Goal: Task Accomplishment & Management: Manage account settings

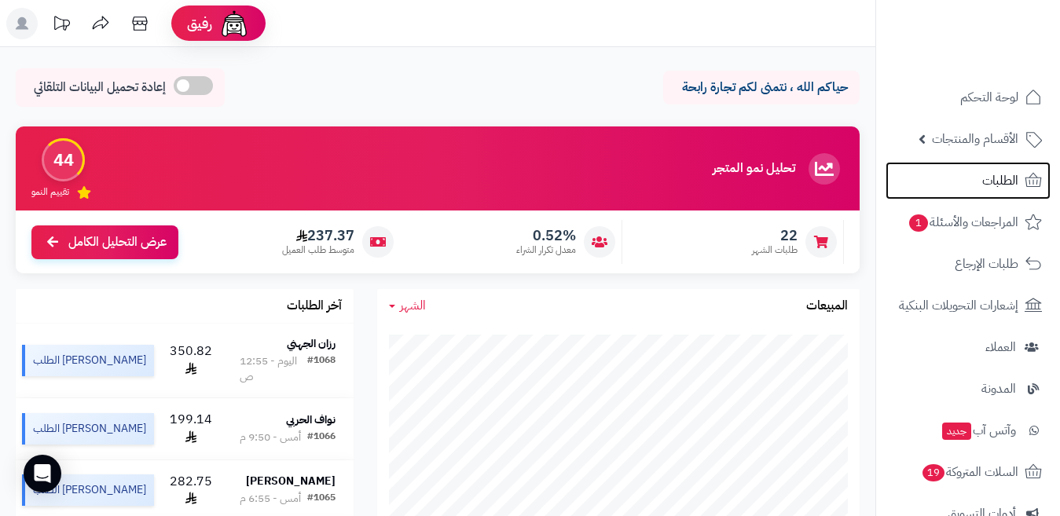
click at [945, 170] on link "الطلبات" at bounding box center [967, 181] width 165 height 38
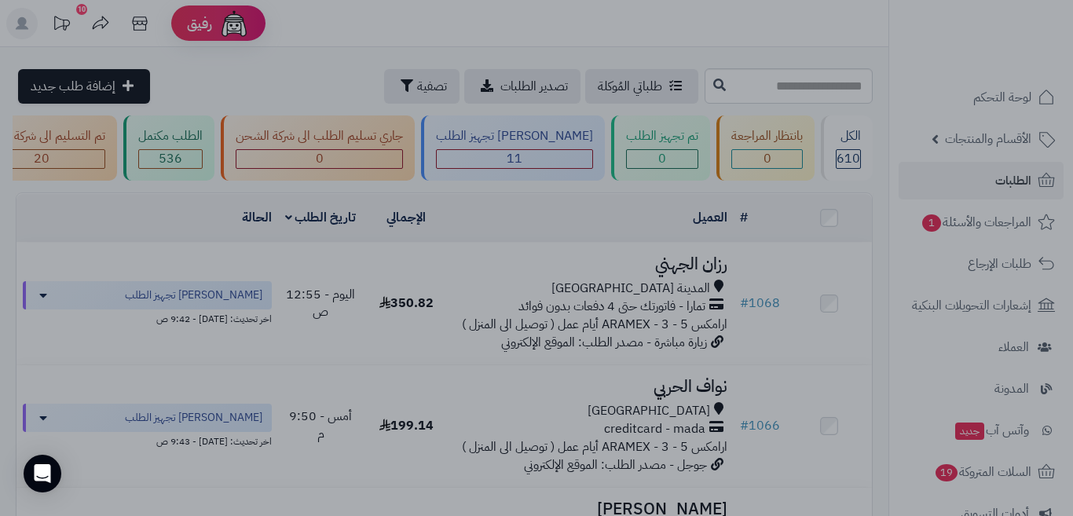
click at [374, 471] on div at bounding box center [536, 258] width 1073 height 516
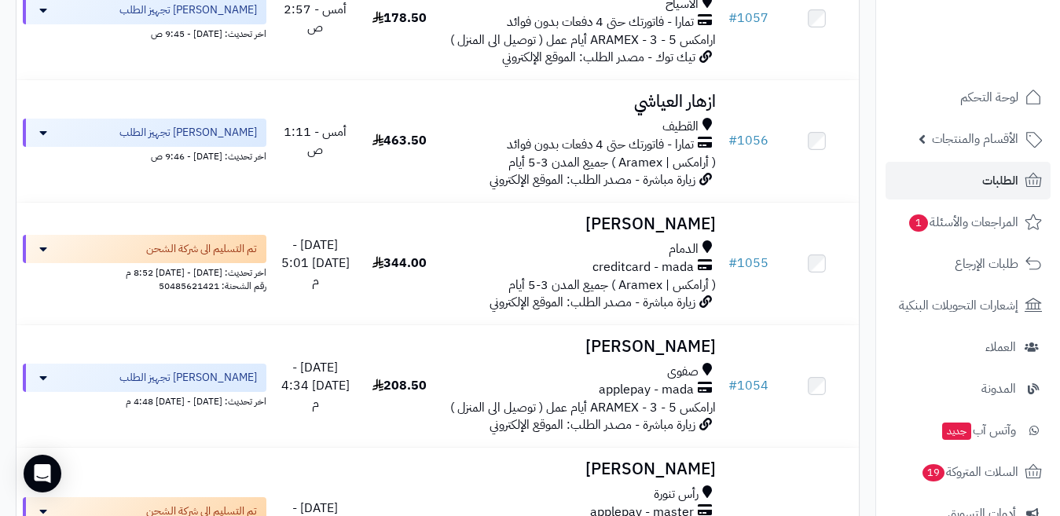
scroll to position [1343, 0]
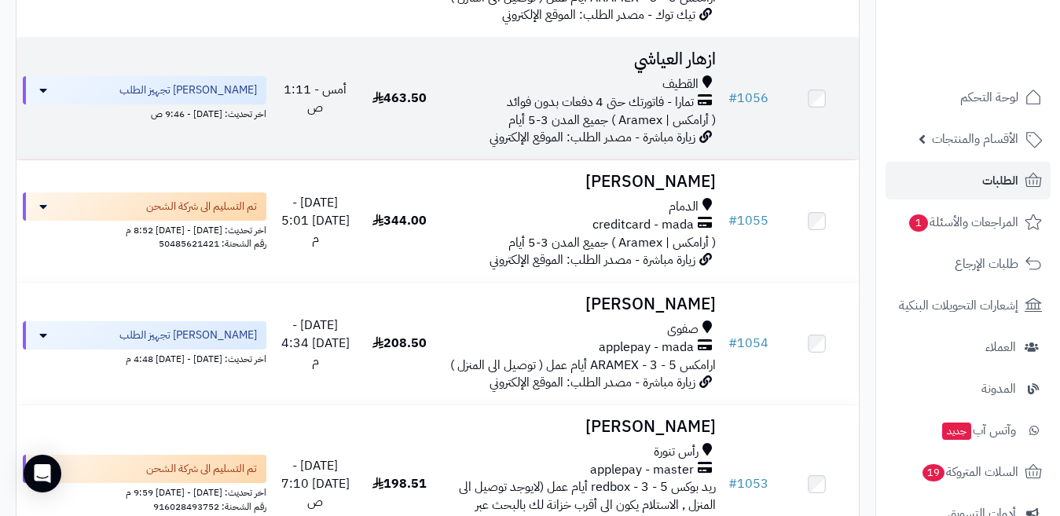
click at [652, 68] on h3 "ازهار العياشي" at bounding box center [582, 59] width 268 height 18
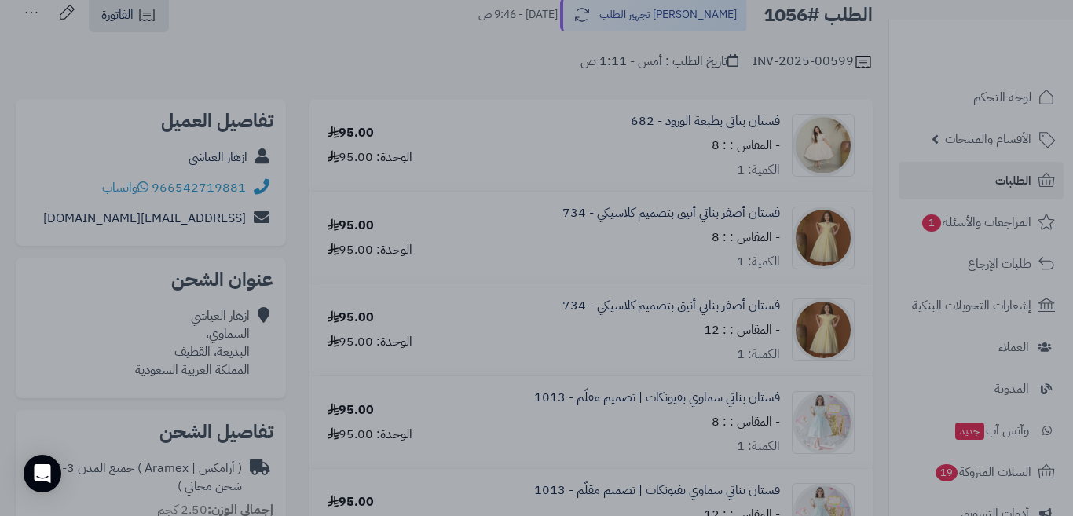
click at [870, 322] on div at bounding box center [536, 258] width 1073 height 516
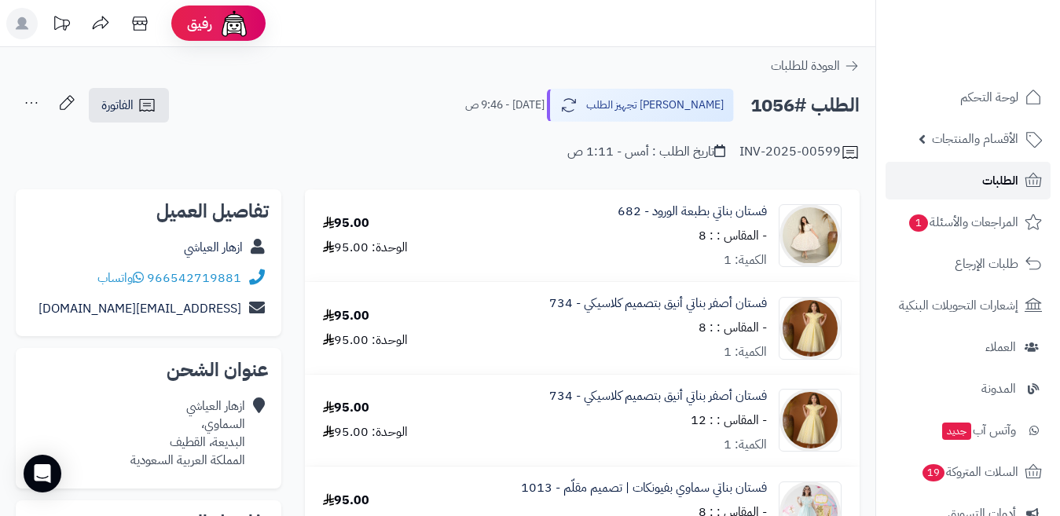
click at [976, 188] on link "الطلبات" at bounding box center [967, 181] width 165 height 38
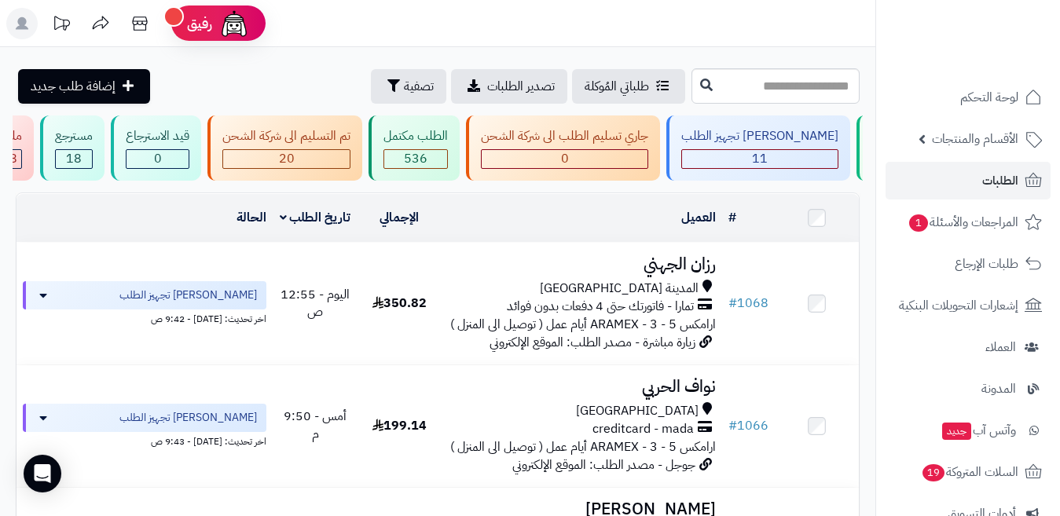
scroll to position [0, -299]
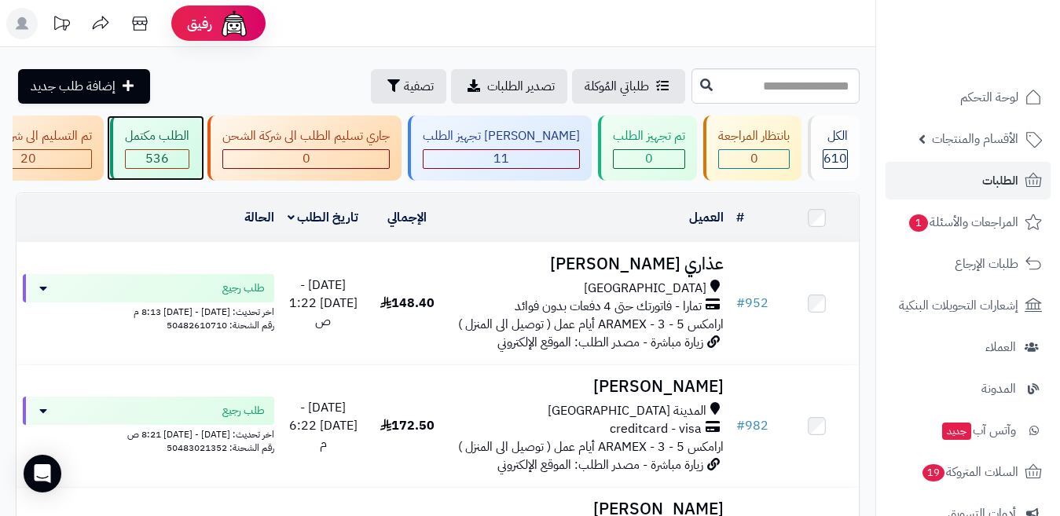
click at [169, 149] on span "536" at bounding box center [157, 158] width 24 height 19
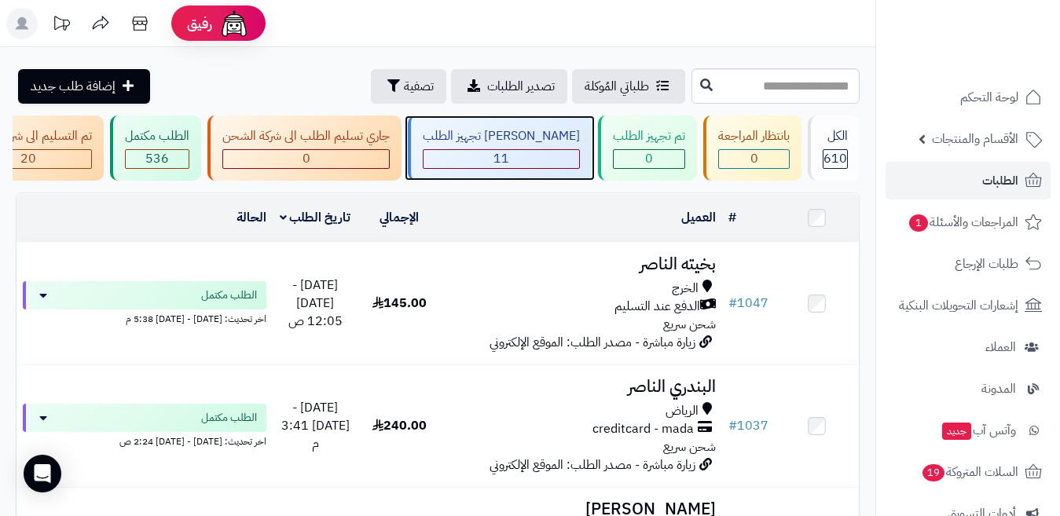
click at [547, 163] on div "11" at bounding box center [501, 159] width 156 height 18
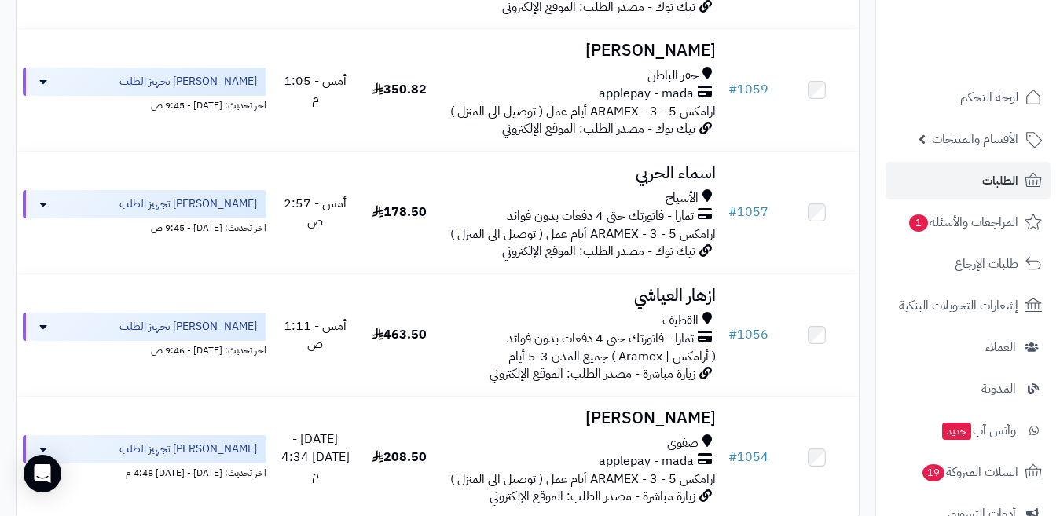
scroll to position [1104, 0]
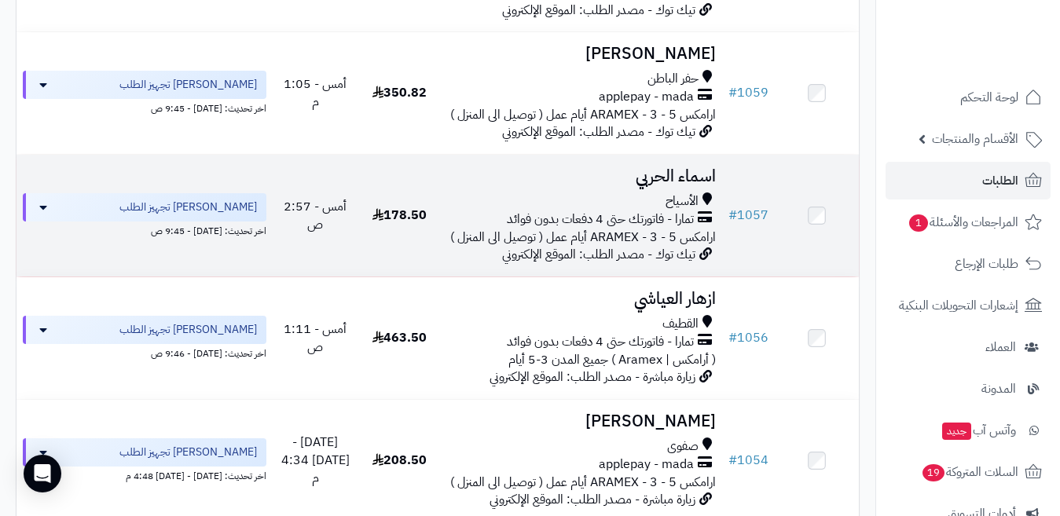
click at [666, 183] on h3 "اسماء الحربي" at bounding box center [582, 176] width 268 height 18
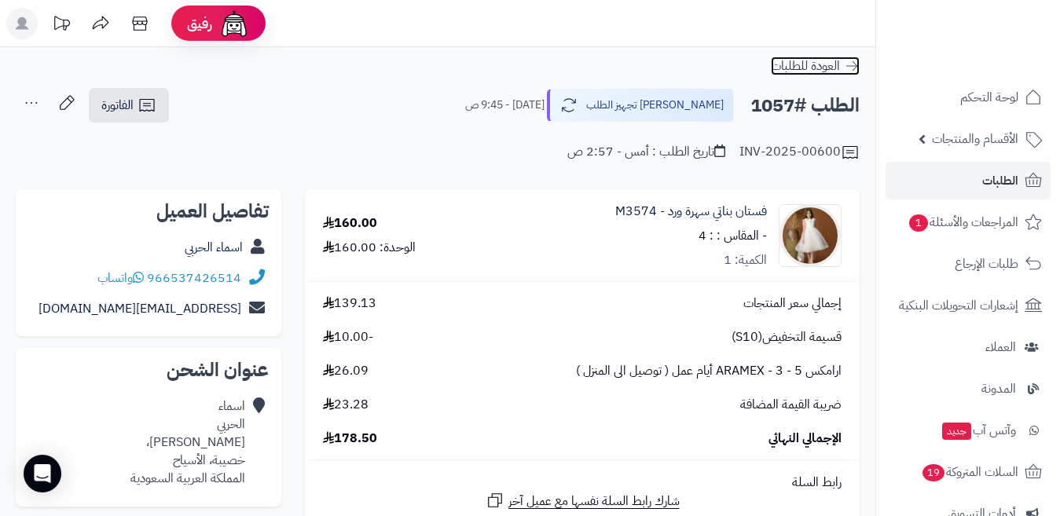
click at [855, 64] on icon at bounding box center [852, 66] width 16 height 16
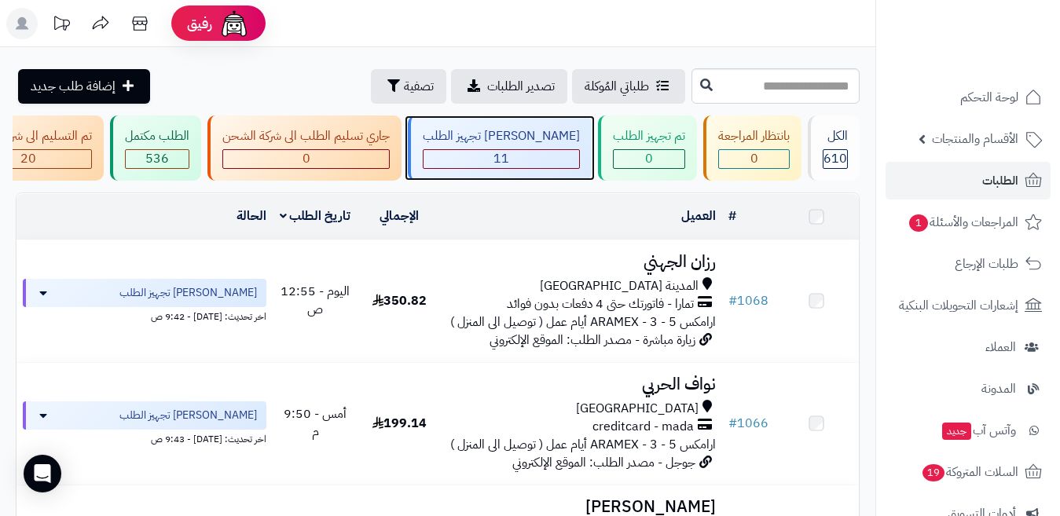
click at [547, 154] on div "11" at bounding box center [501, 159] width 156 height 18
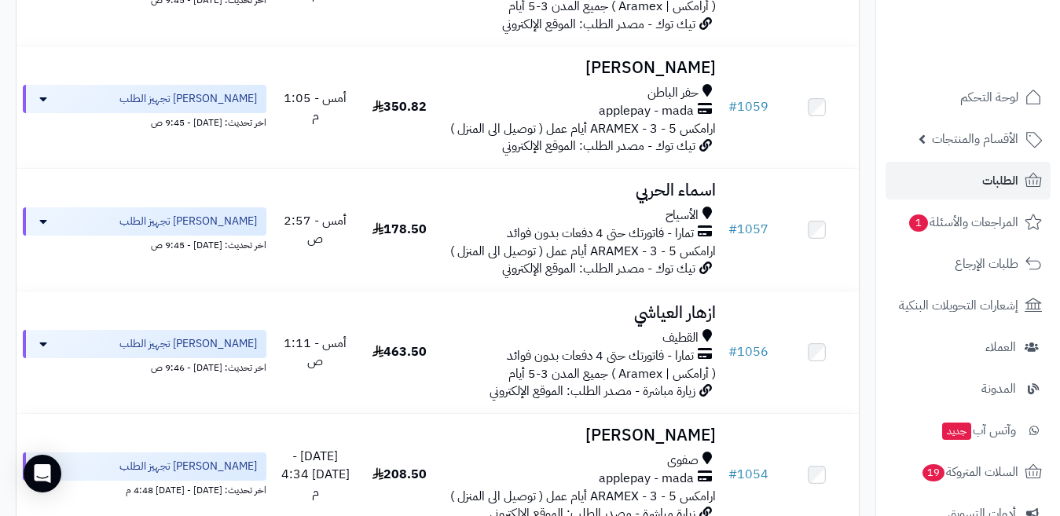
scroll to position [1086, 0]
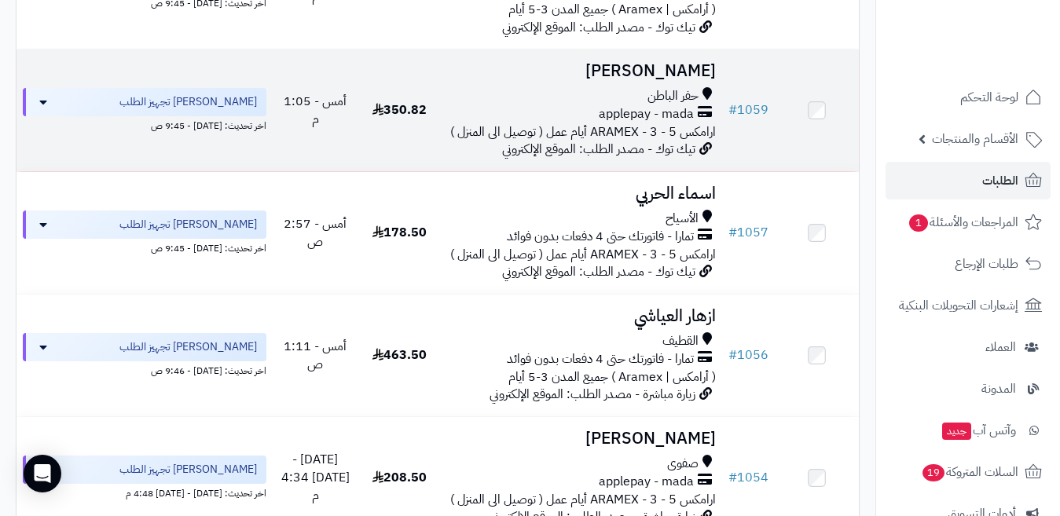
click at [693, 76] on h3 "[PERSON_NAME]" at bounding box center [582, 71] width 268 height 18
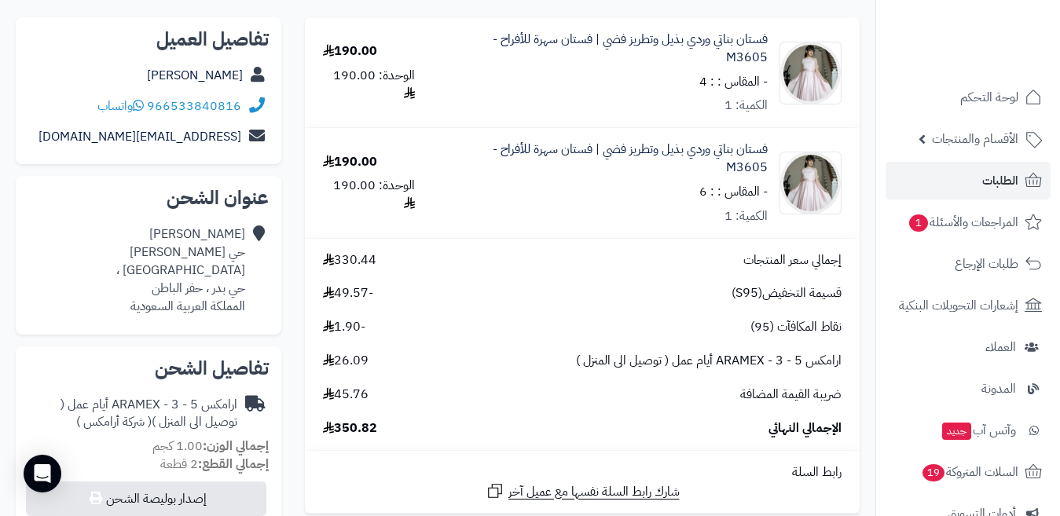
scroll to position [181, 0]
